Goal: Find specific page/section: Find specific page/section

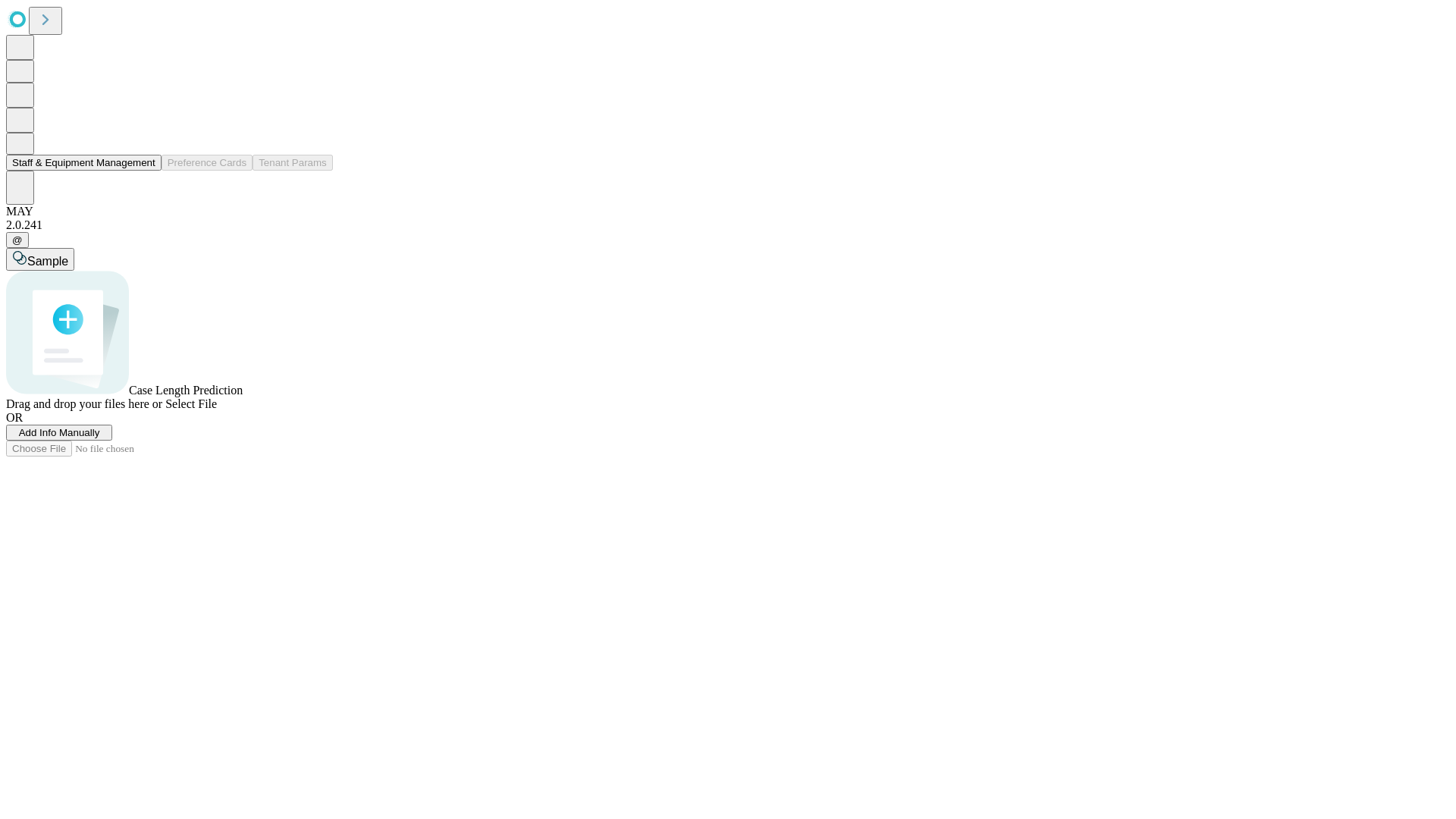
click at [145, 170] on button "Staff & Equipment Management" at bounding box center [84, 163] width 155 height 16
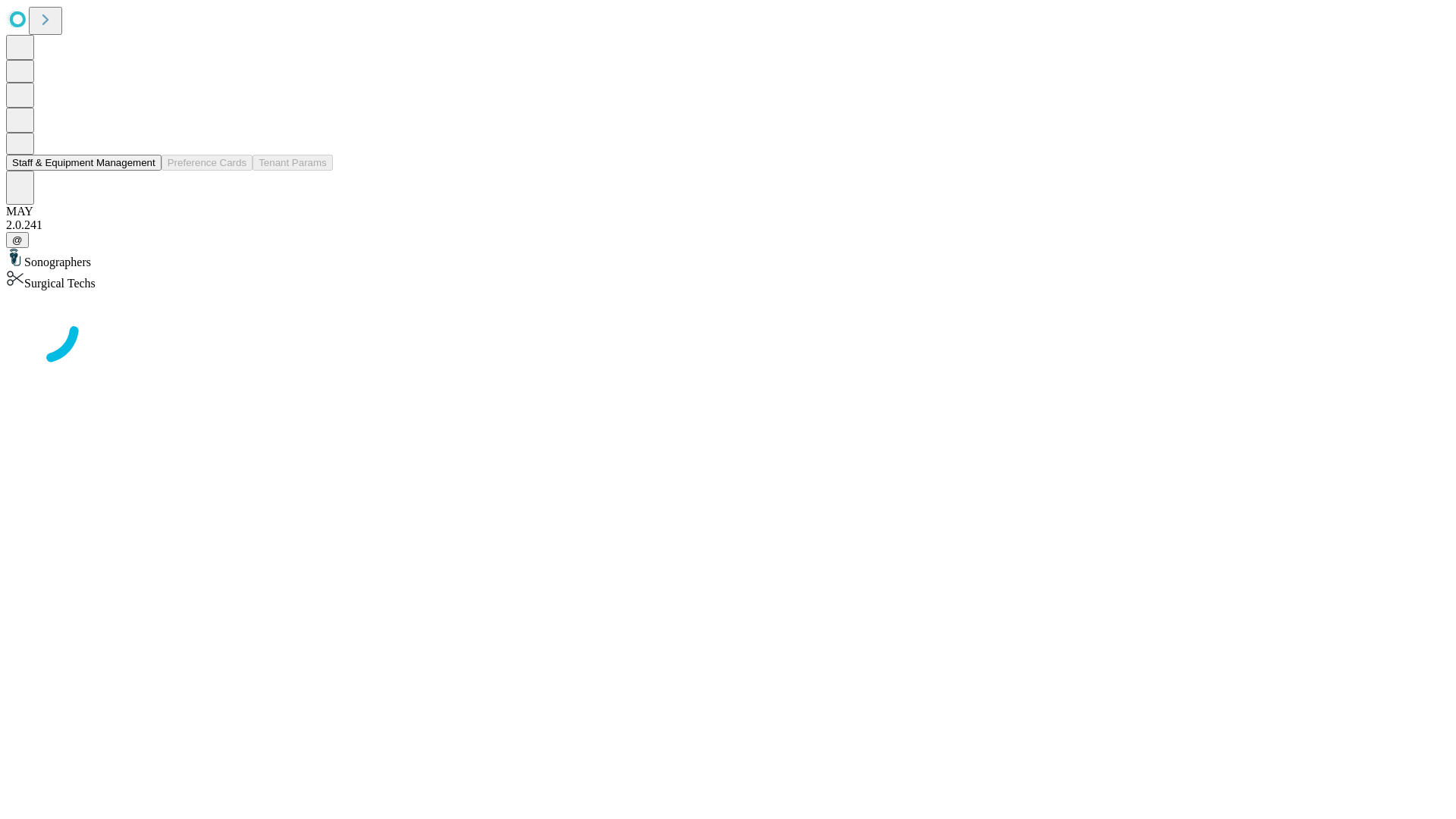
click at [145, 170] on button "Staff & Equipment Management" at bounding box center [84, 163] width 155 height 16
